Goal: Check status: Check status

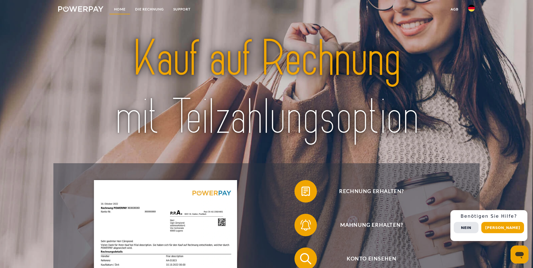
click at [122, 8] on link "Home" at bounding box center [119, 9] width 21 height 10
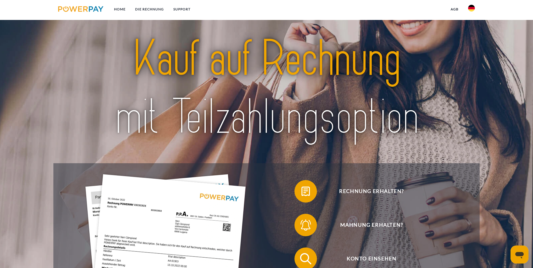
scroll to position [140, 0]
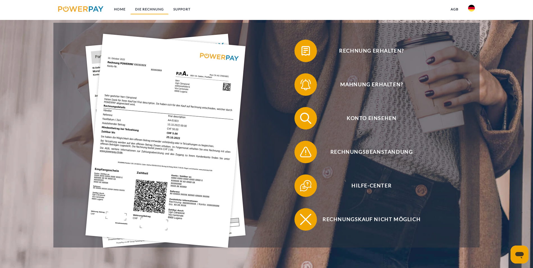
click at [143, 9] on link "DIE RECHNUNG" at bounding box center [149, 9] width 38 height 10
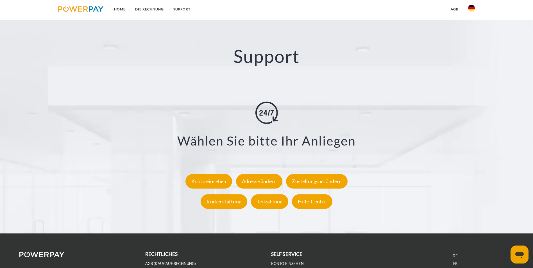
scroll to position [1032, 0]
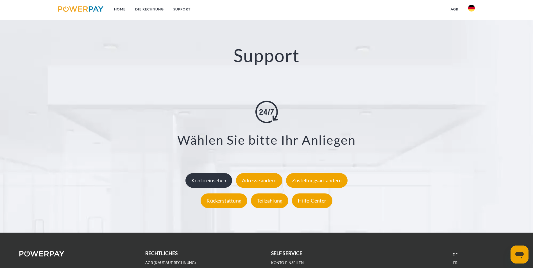
click at [206, 173] on div "Konto einsehen" at bounding box center [208, 180] width 47 height 15
click at [204, 173] on div "Konto einsehen" at bounding box center [208, 180] width 47 height 15
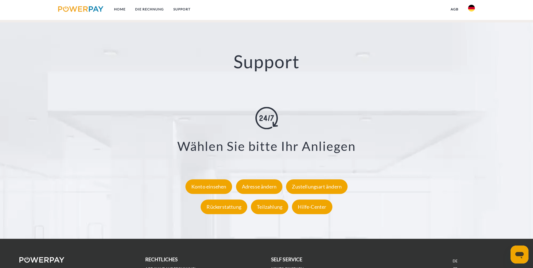
scroll to position [1032, 0]
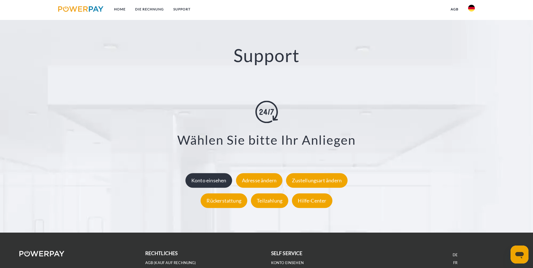
click at [207, 173] on div "Konto einsehen" at bounding box center [208, 180] width 47 height 15
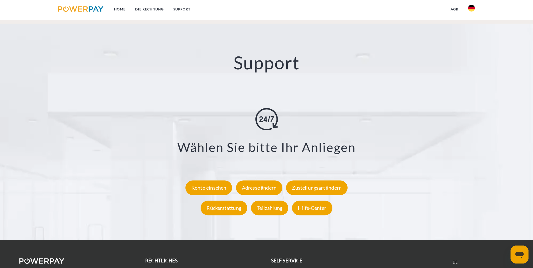
scroll to position [1032, 0]
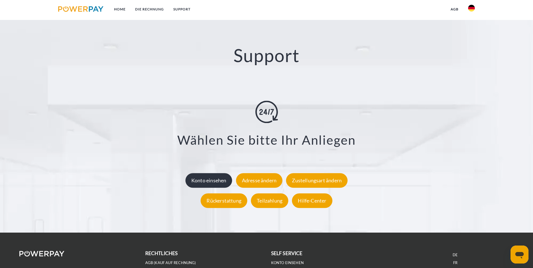
click at [207, 173] on div "Konto einsehen" at bounding box center [208, 180] width 47 height 15
click at [206, 173] on div "Konto einsehen" at bounding box center [208, 180] width 47 height 15
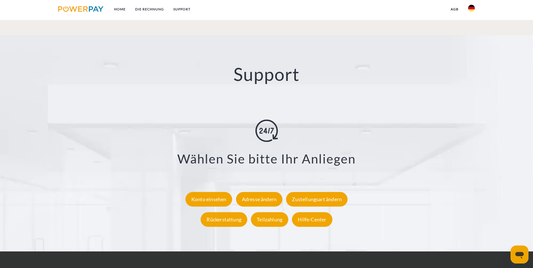
scroll to position [1032, 0]
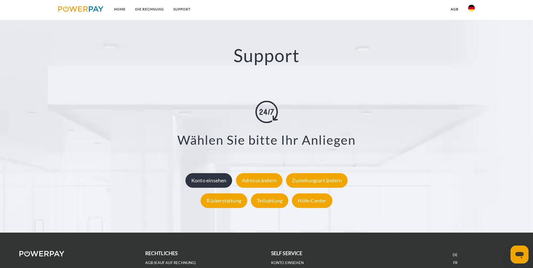
click at [206, 173] on div "Konto einsehen" at bounding box center [208, 180] width 47 height 15
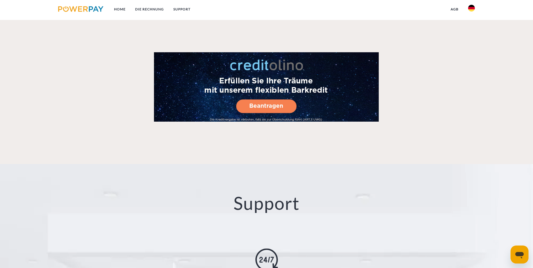
scroll to position [983, 0]
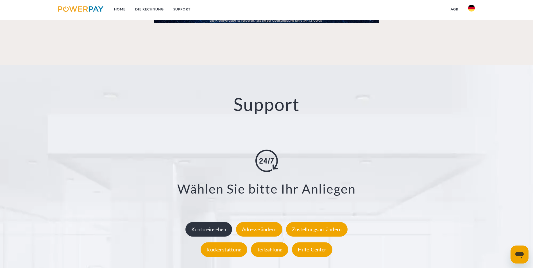
click at [204, 222] on div "Konto einsehen" at bounding box center [208, 229] width 47 height 15
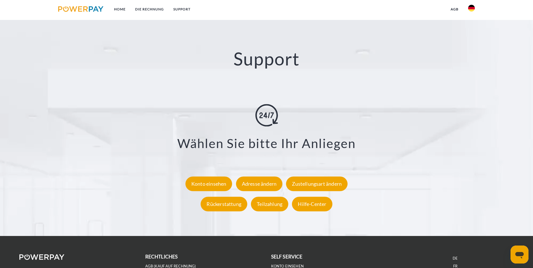
scroll to position [1032, 0]
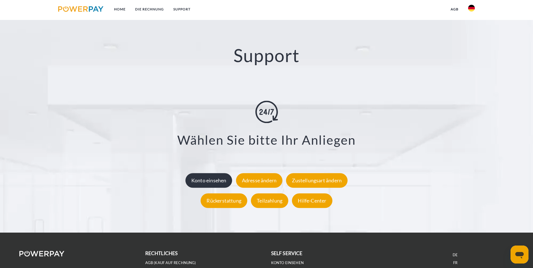
click at [200, 173] on div "Konto einsehen" at bounding box center [208, 180] width 47 height 15
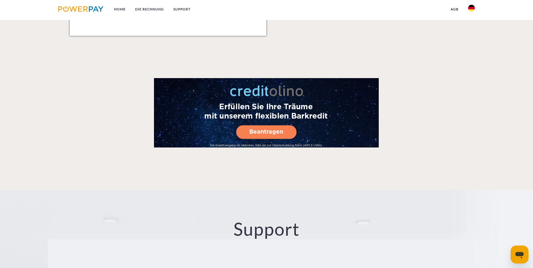
scroll to position [955, 0]
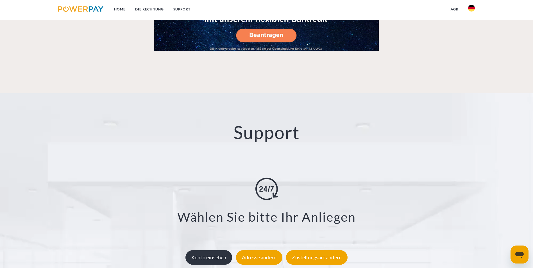
drag, startPoint x: 210, startPoint y: 197, endPoint x: 207, endPoint y: 196, distance: 3.1
click at [210, 250] on div "Konto einsehen" at bounding box center [208, 257] width 47 height 15
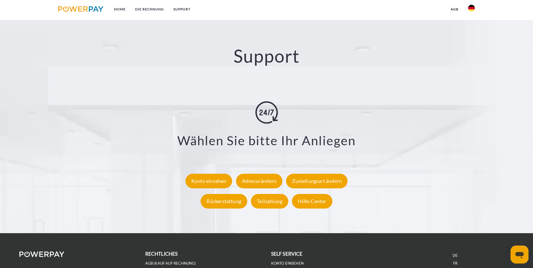
scroll to position [1032, 0]
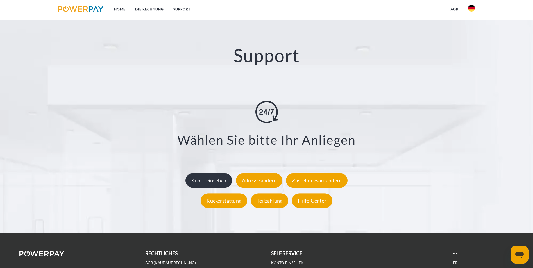
click at [190, 173] on div "Konto einsehen" at bounding box center [208, 180] width 47 height 15
